Goal: Task Accomplishment & Management: Manage account settings

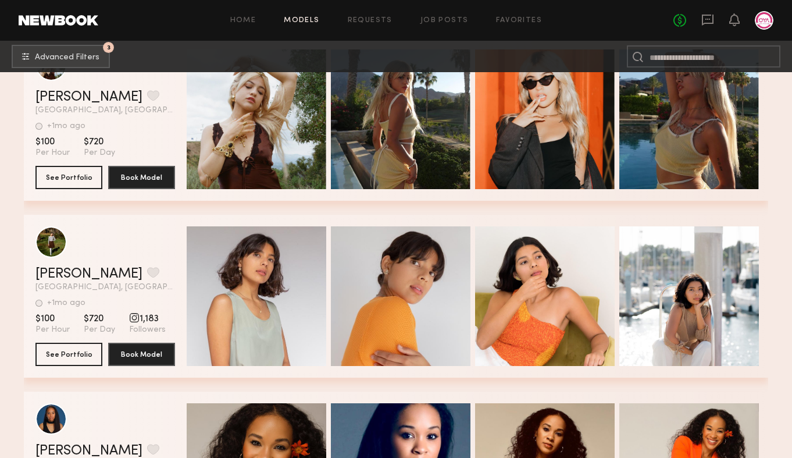
scroll to position [127197, 0]
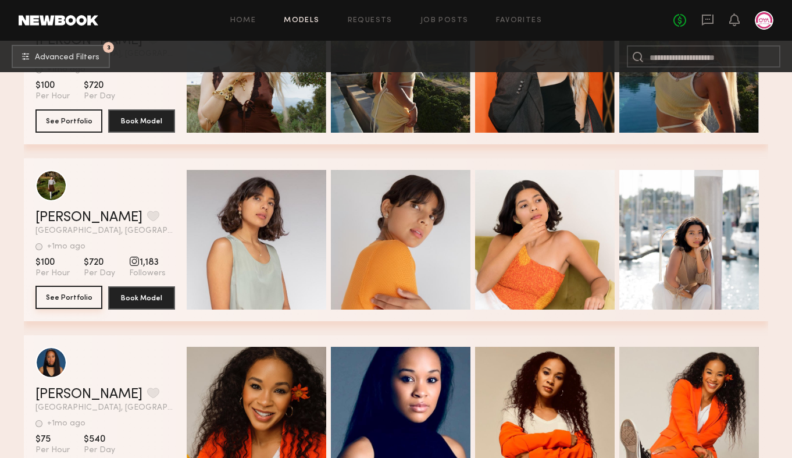
click at [86, 303] on button "See Portfolio" at bounding box center [68, 296] width 67 height 23
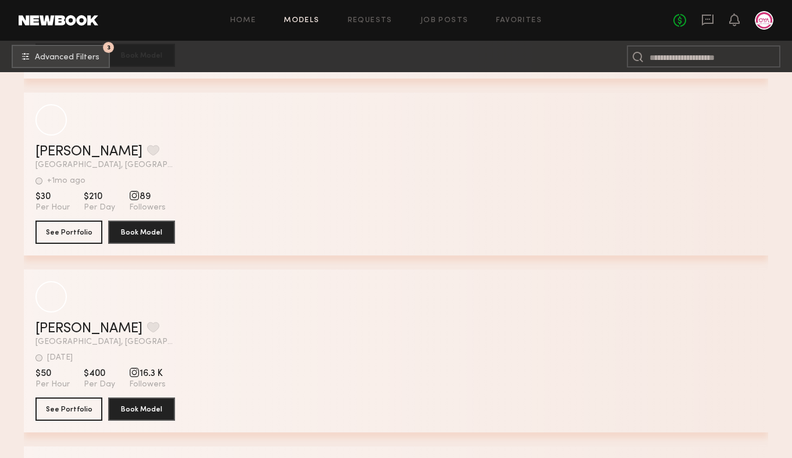
scroll to position [129563, 0]
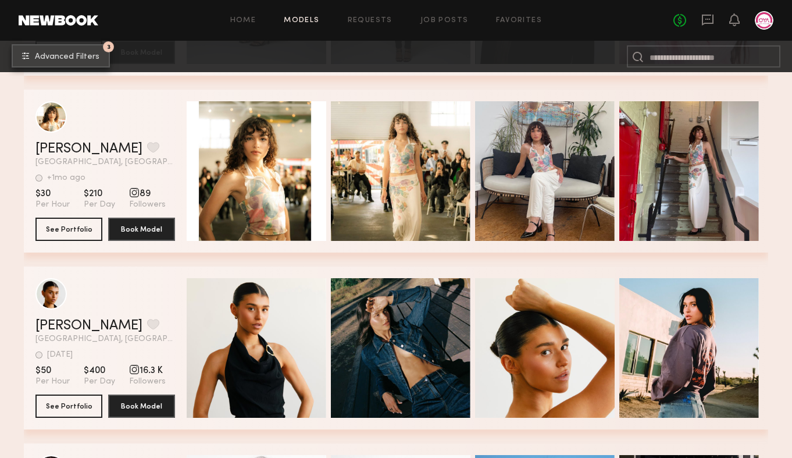
click at [101, 58] on button "3 Advanced Filters" at bounding box center [61, 55] width 98 height 23
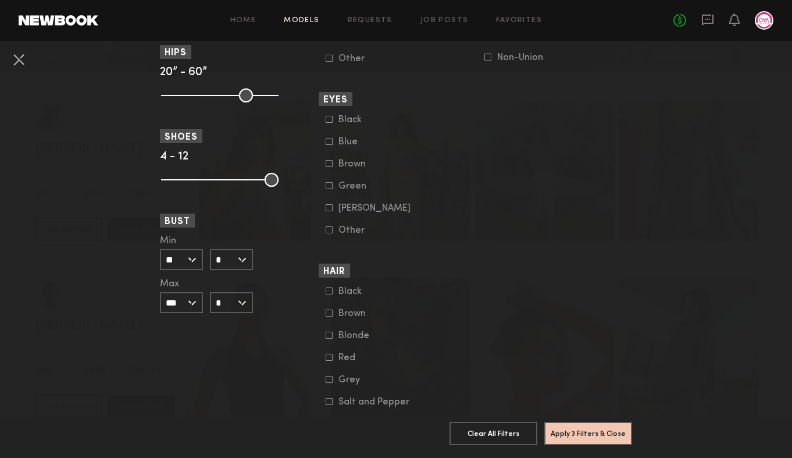
scroll to position [865, 0]
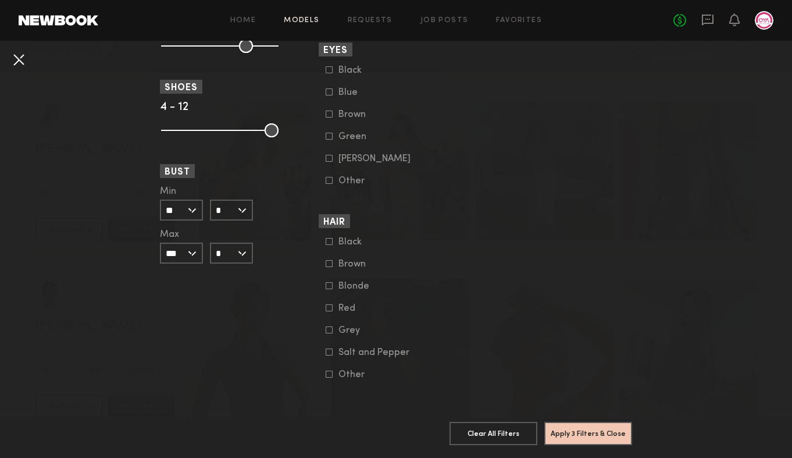
click at [23, 60] on button at bounding box center [18, 59] width 19 height 19
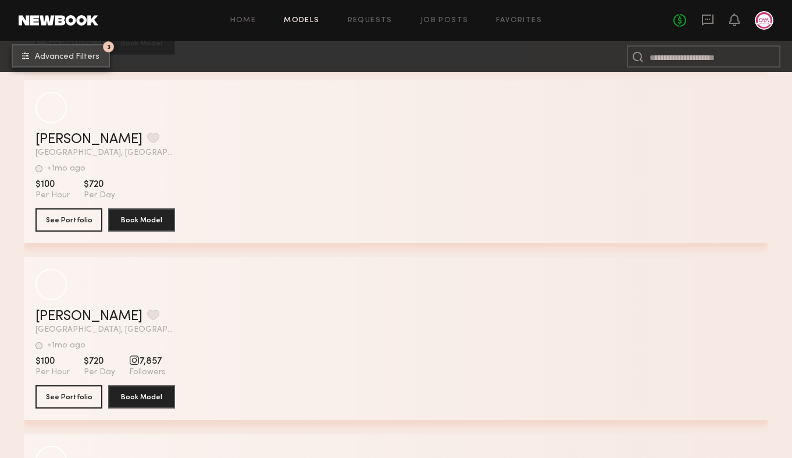
scroll to position [142828, 0]
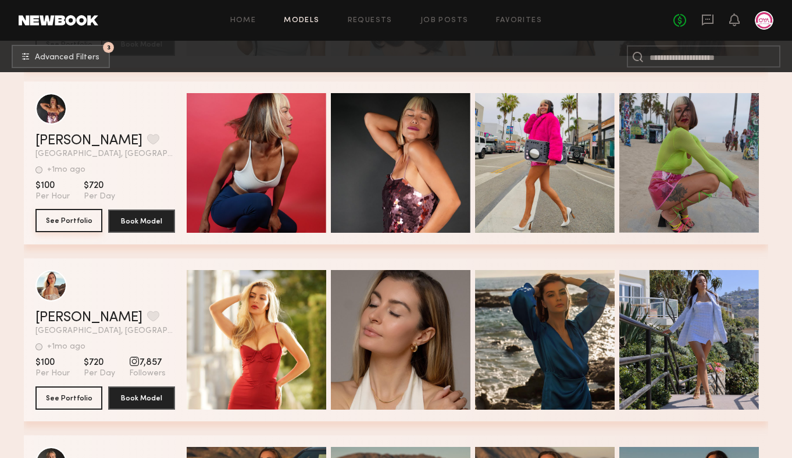
click at [68, 218] on button "See Portfolio" at bounding box center [68, 220] width 67 height 23
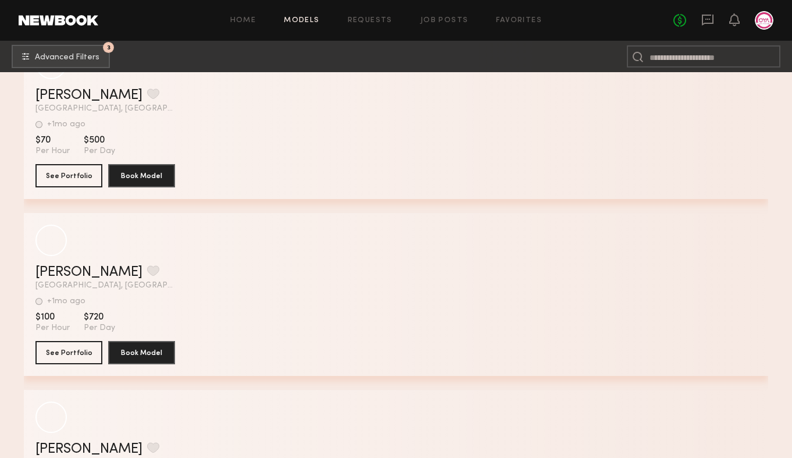
scroll to position [155345, 0]
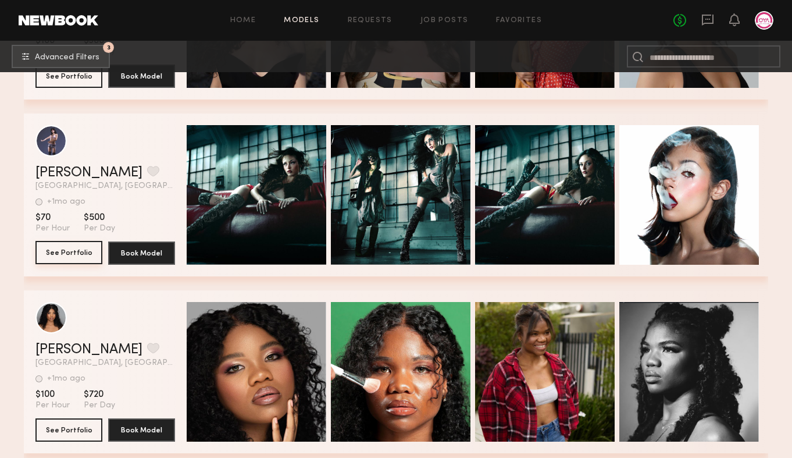
click at [69, 256] on button "See Portfolio" at bounding box center [68, 252] width 67 height 23
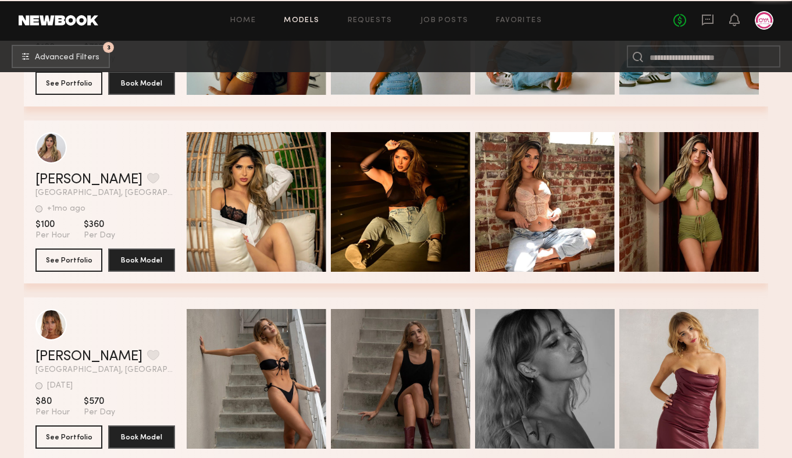
scroll to position [158619, 0]
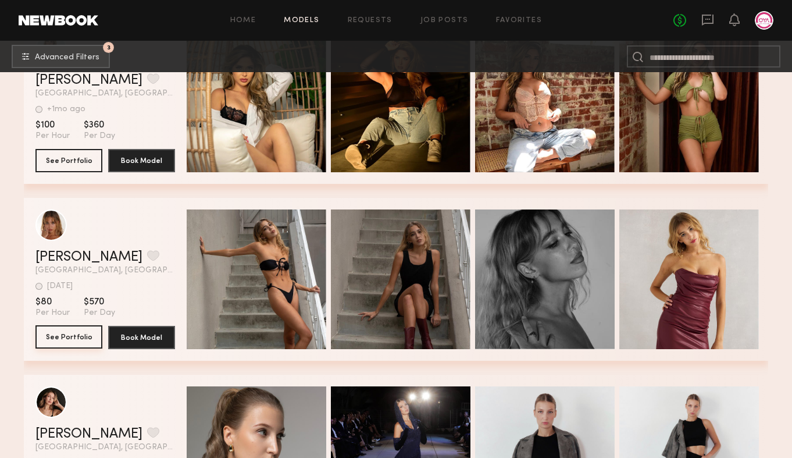
click at [72, 334] on button "See Portfolio" at bounding box center [68, 336] width 67 height 23
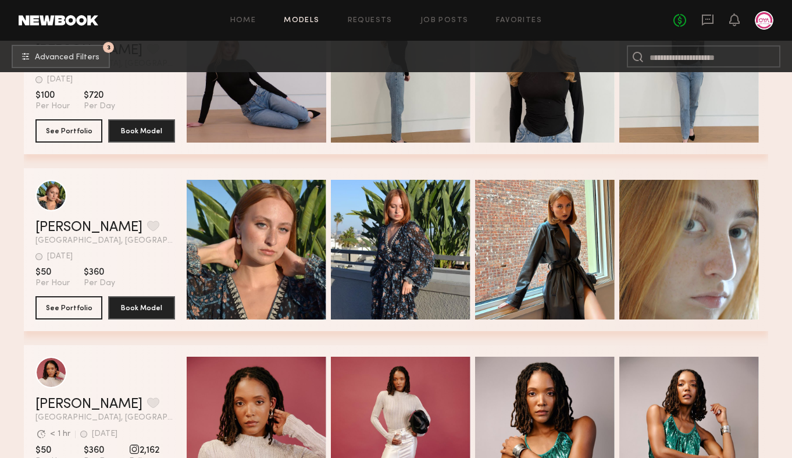
scroll to position [145435, 0]
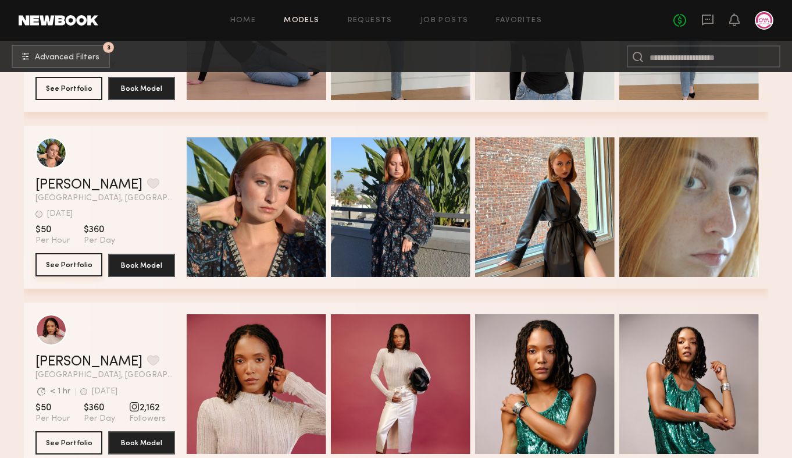
click at [91, 257] on button "See Portfolio" at bounding box center [68, 264] width 67 height 23
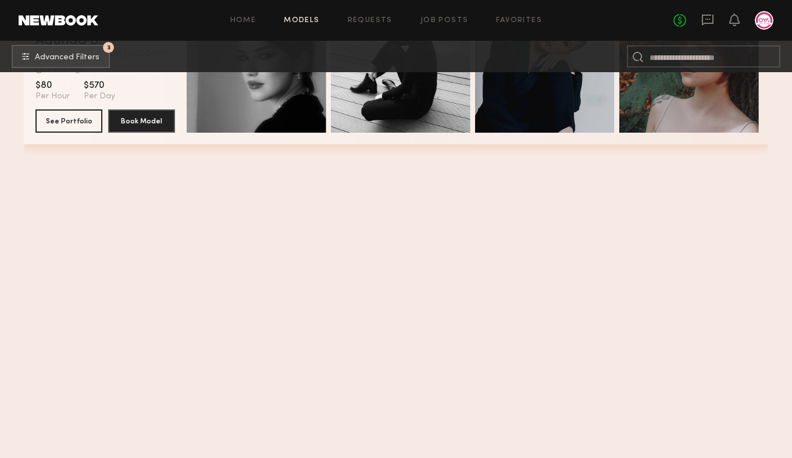
scroll to position [134719, 0]
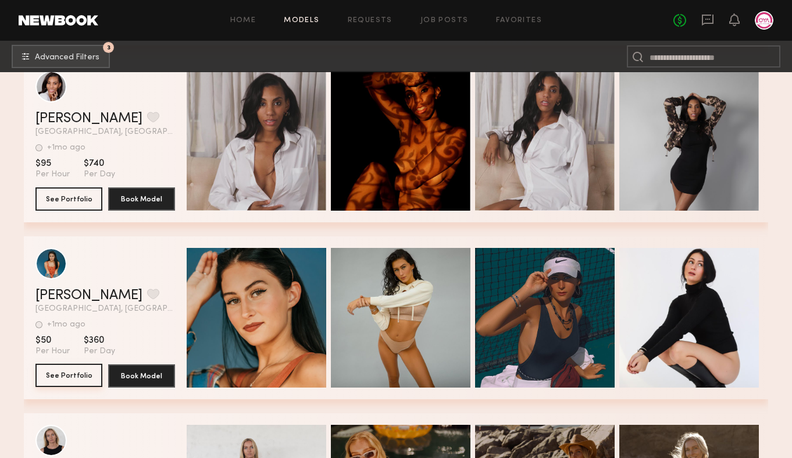
click at [92, 379] on button "See Portfolio" at bounding box center [68, 374] width 67 height 23
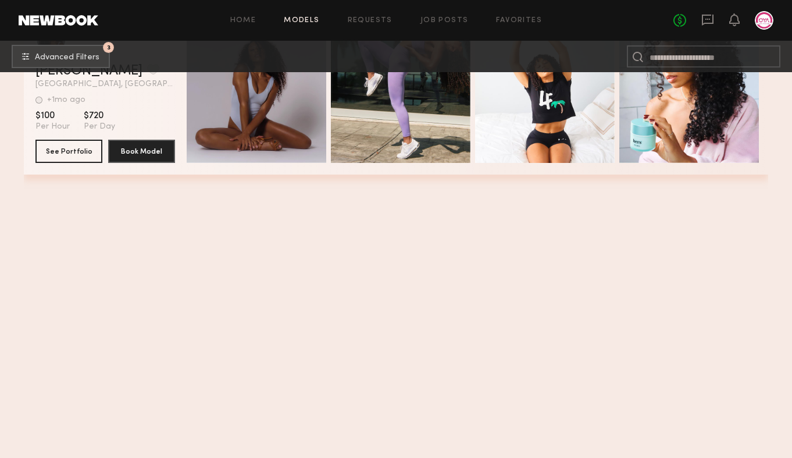
scroll to position [132190, 0]
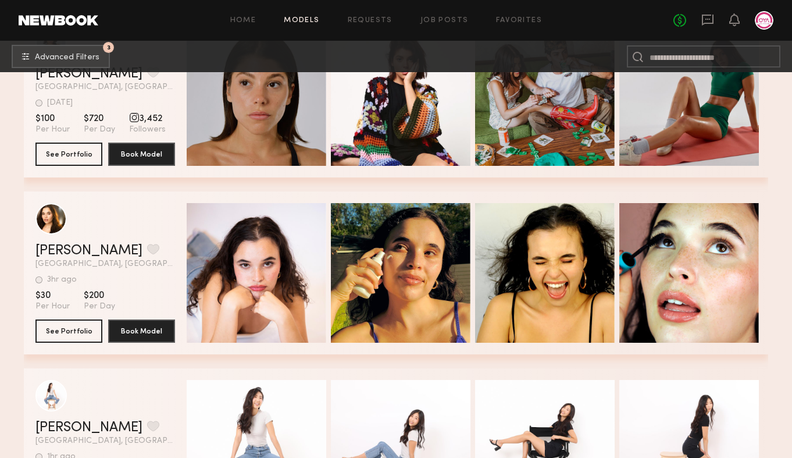
scroll to position [37252, 0]
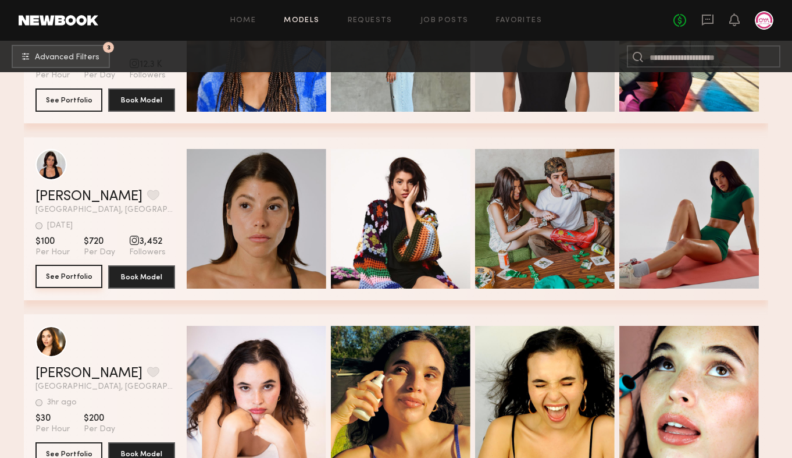
click at [77, 276] on button "See Portfolio" at bounding box center [68, 276] width 67 height 23
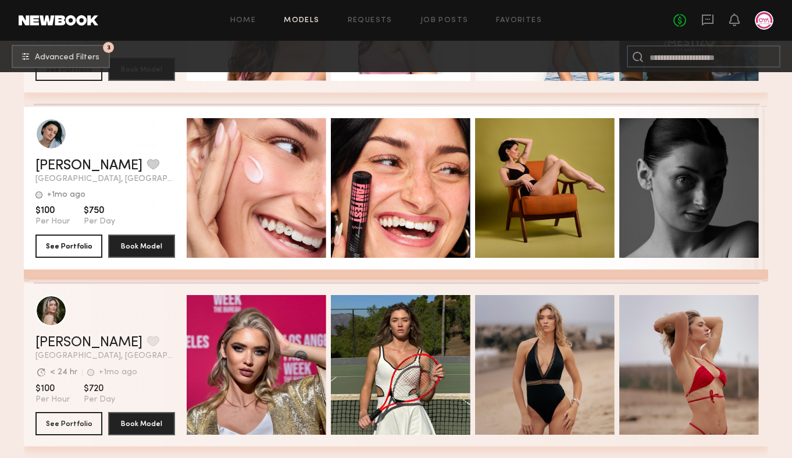
scroll to position [36041, 0]
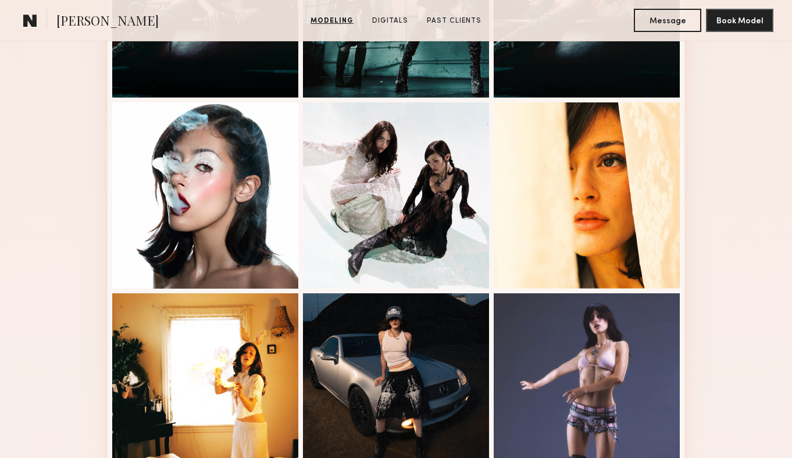
scroll to position [156, 0]
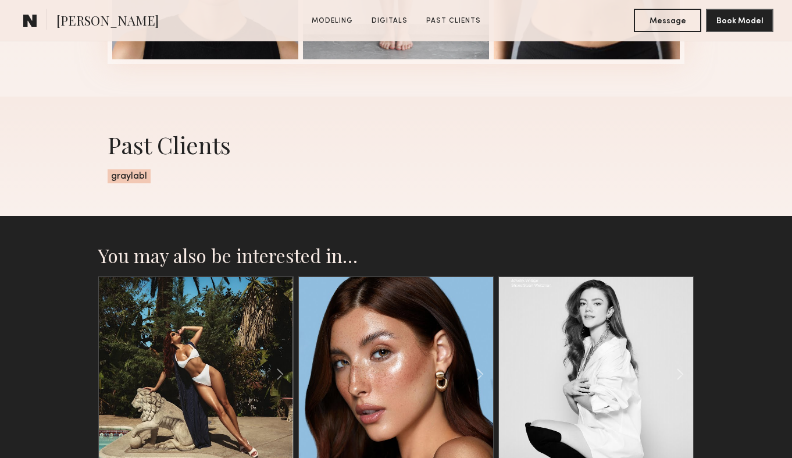
scroll to position [1199, 0]
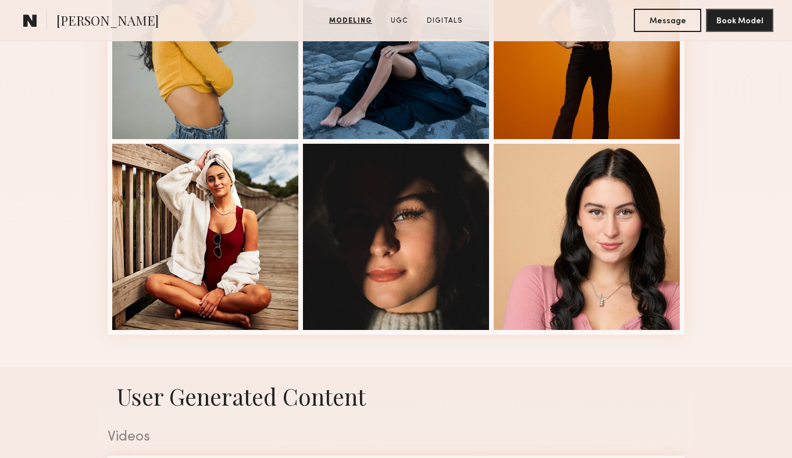
scroll to position [1009, 0]
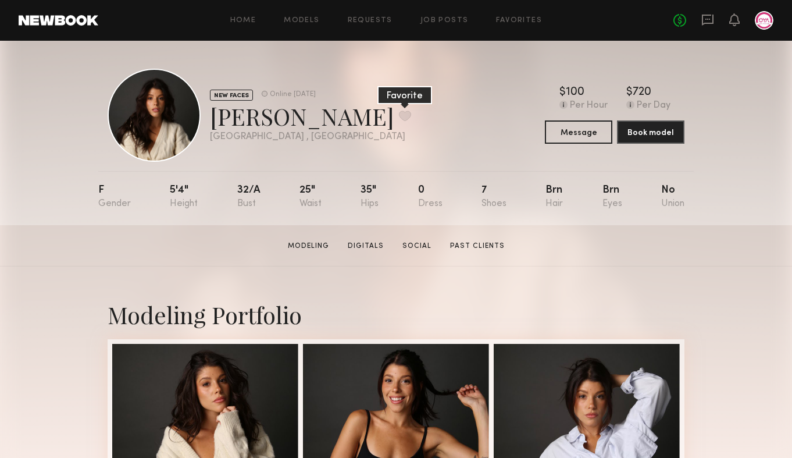
click at [399, 111] on button at bounding box center [405, 115] width 12 height 10
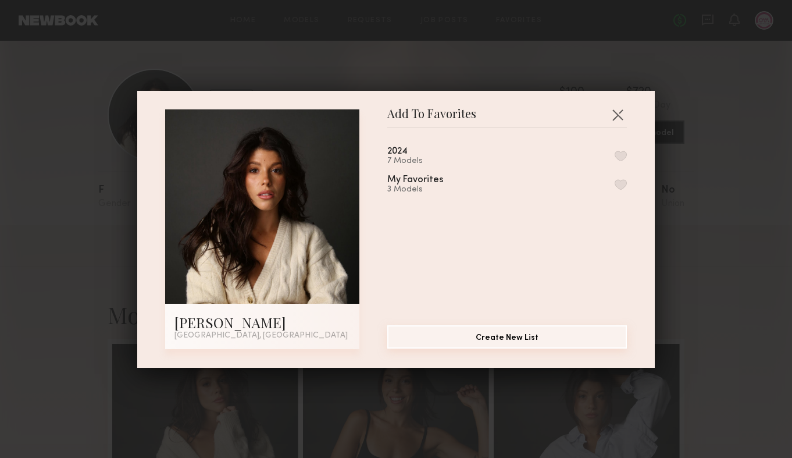
click at [505, 340] on button "Create New List" at bounding box center [507, 336] width 240 height 23
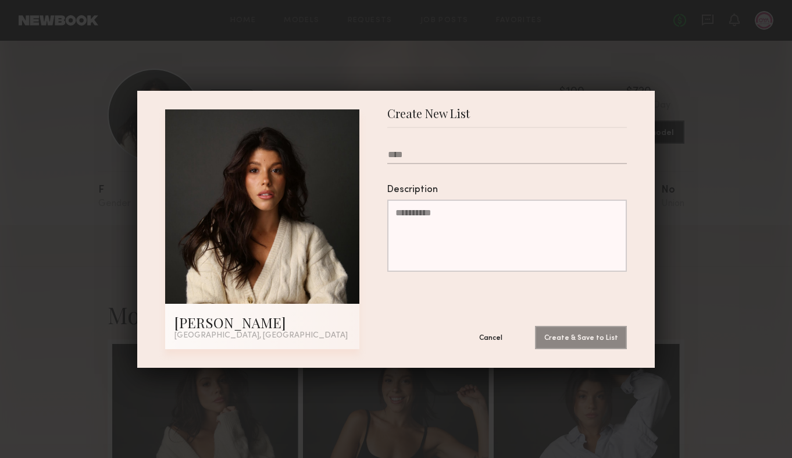
click at [497, 154] on input "text" at bounding box center [507, 156] width 240 height 15
type input "****"
click at [563, 338] on button "Create & Save to List" at bounding box center [581, 336] width 92 height 23
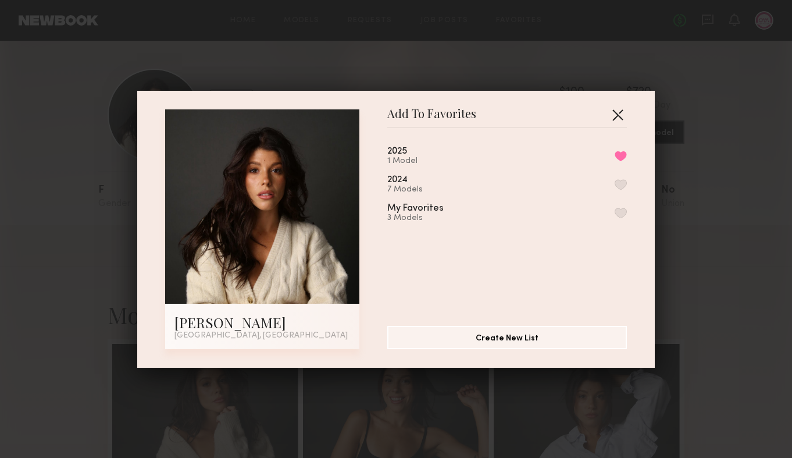
click at [623, 110] on button "button" at bounding box center [617, 114] width 19 height 19
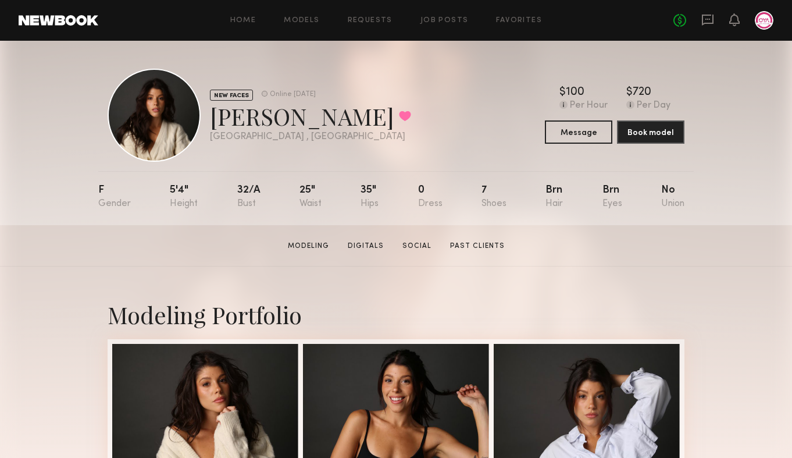
click at [156, 140] on div at bounding box center [154, 115] width 93 height 93
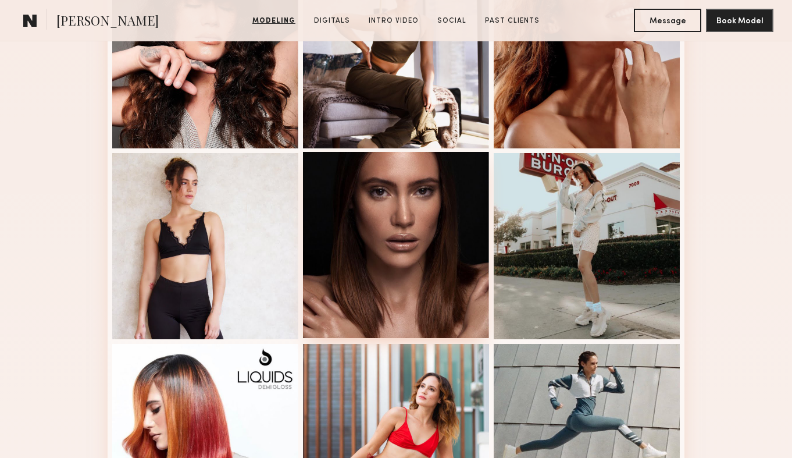
scroll to position [545, 0]
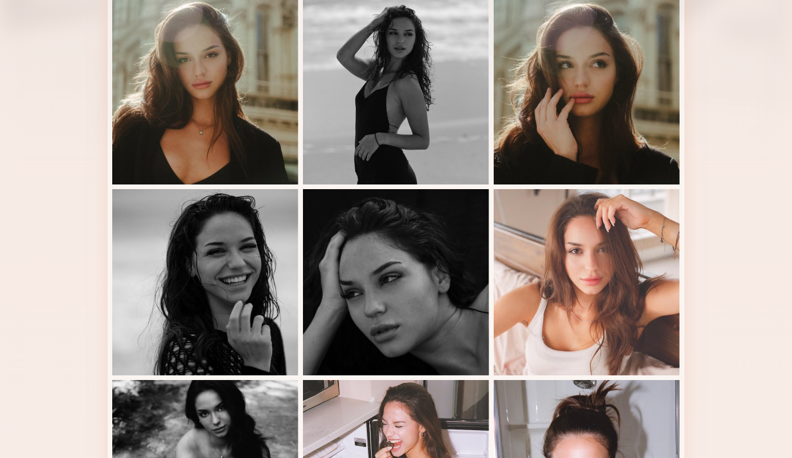
scroll to position [316, 0]
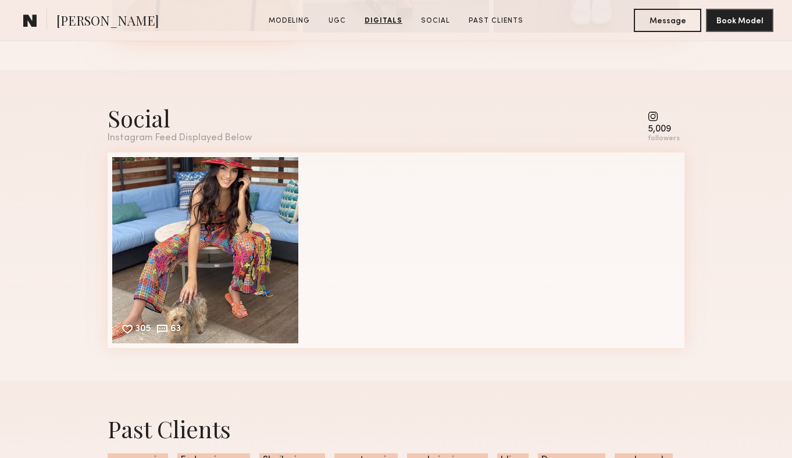
scroll to position [2356, 0]
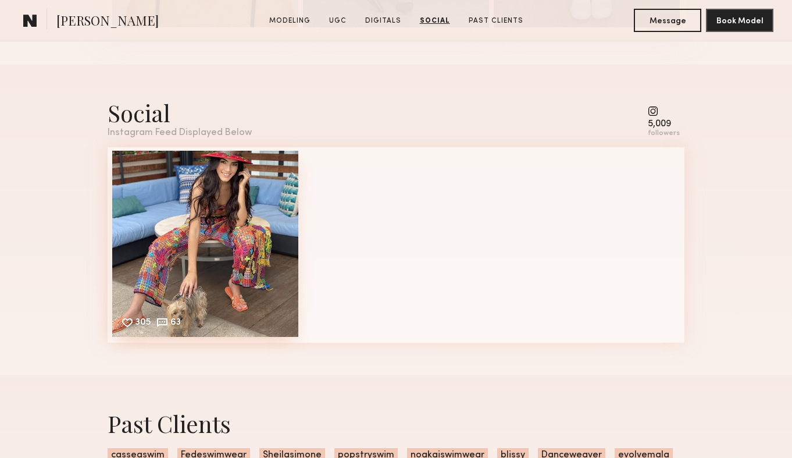
click at [195, 226] on div "305 63 Likes & comments displayed to show model’s engagement" at bounding box center [205, 244] width 186 height 186
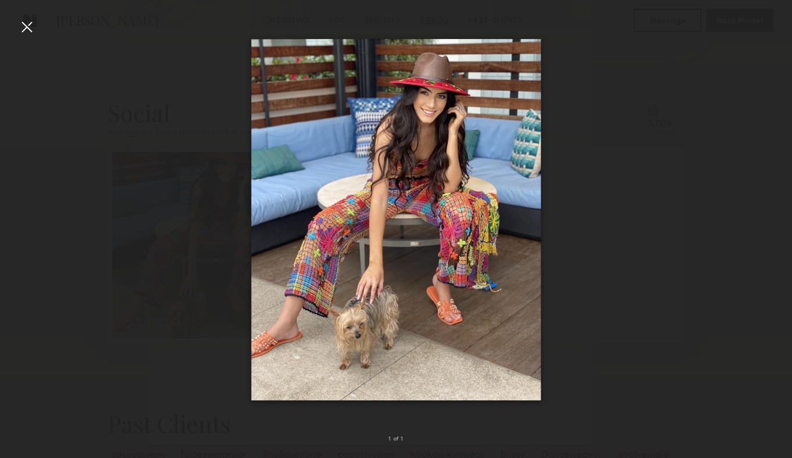
click at [484, 81] on img at bounding box center [396, 220] width 290 height 362
click at [26, 22] on div at bounding box center [26, 26] width 19 height 19
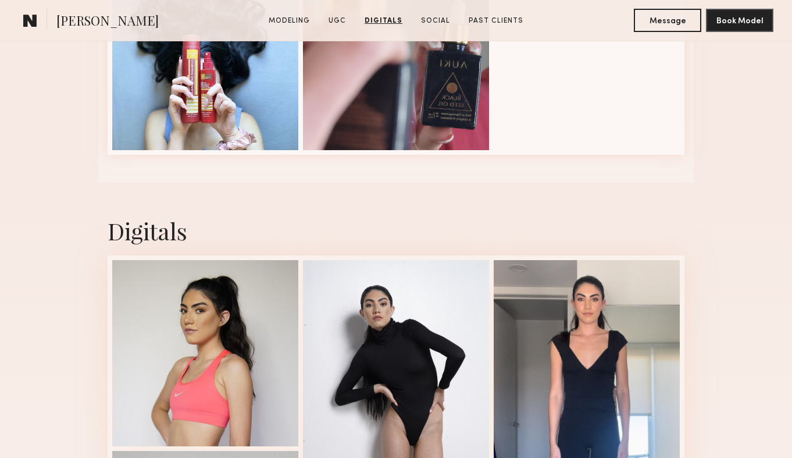
scroll to position [1699, 0]
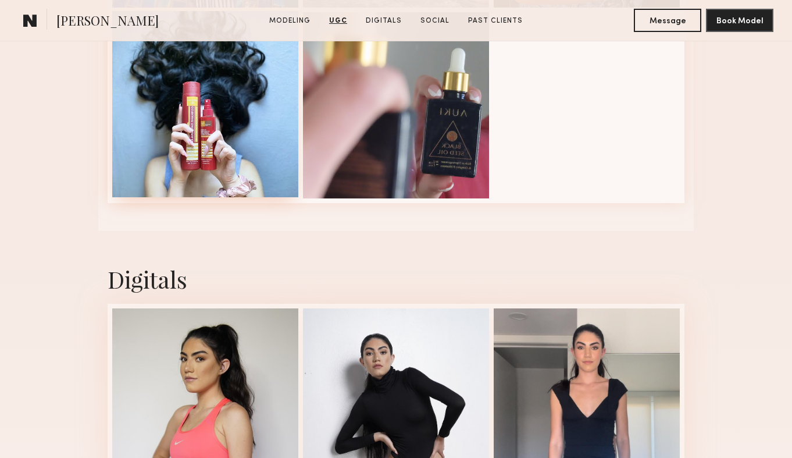
click at [206, 145] on div at bounding box center [205, 104] width 186 height 186
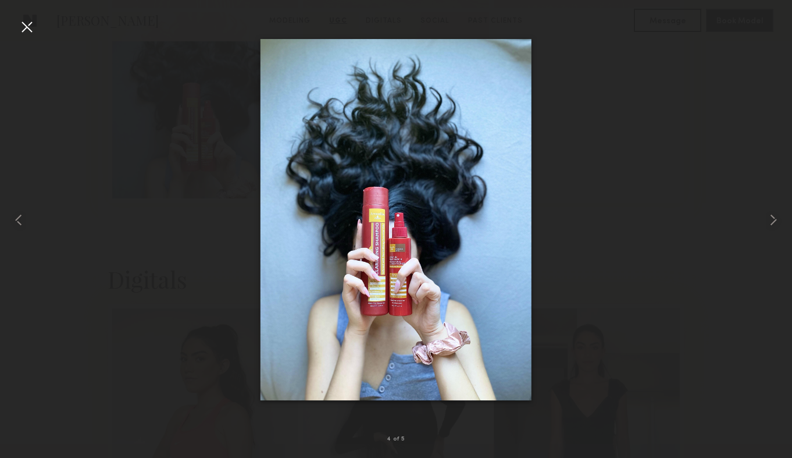
click at [375, 215] on img at bounding box center [395, 220] width 271 height 362
click at [23, 32] on div at bounding box center [26, 26] width 19 height 19
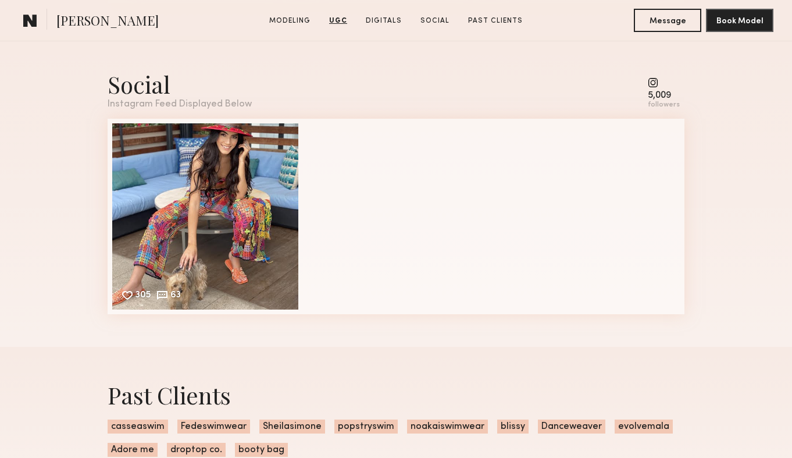
scroll to position [2468, 0]
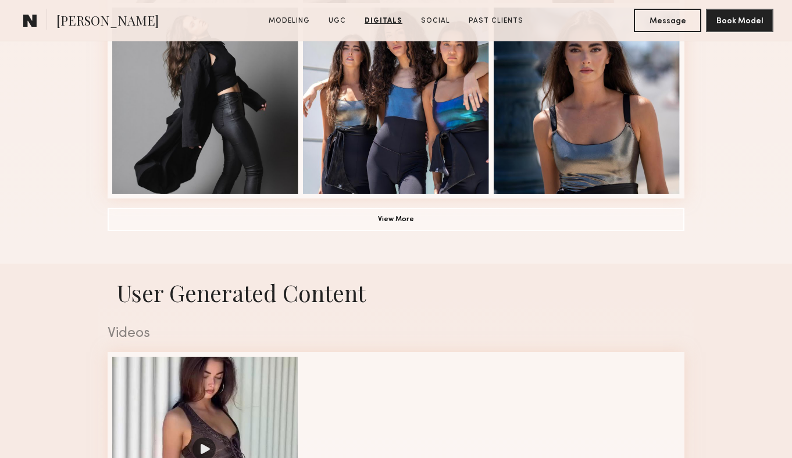
scroll to position [873, 0]
